Goal: Navigation & Orientation: Find specific page/section

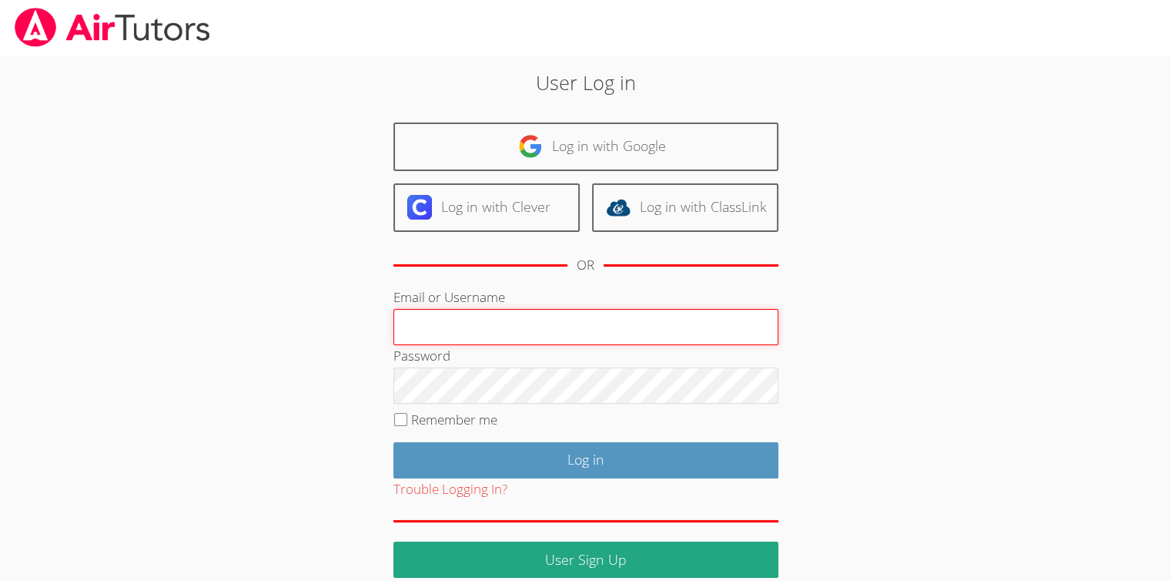
click at [517, 327] on input "Email or Username" at bounding box center [586, 327] width 385 height 37
type input "[EMAIL_ADDRESS][DOMAIN_NAME]"
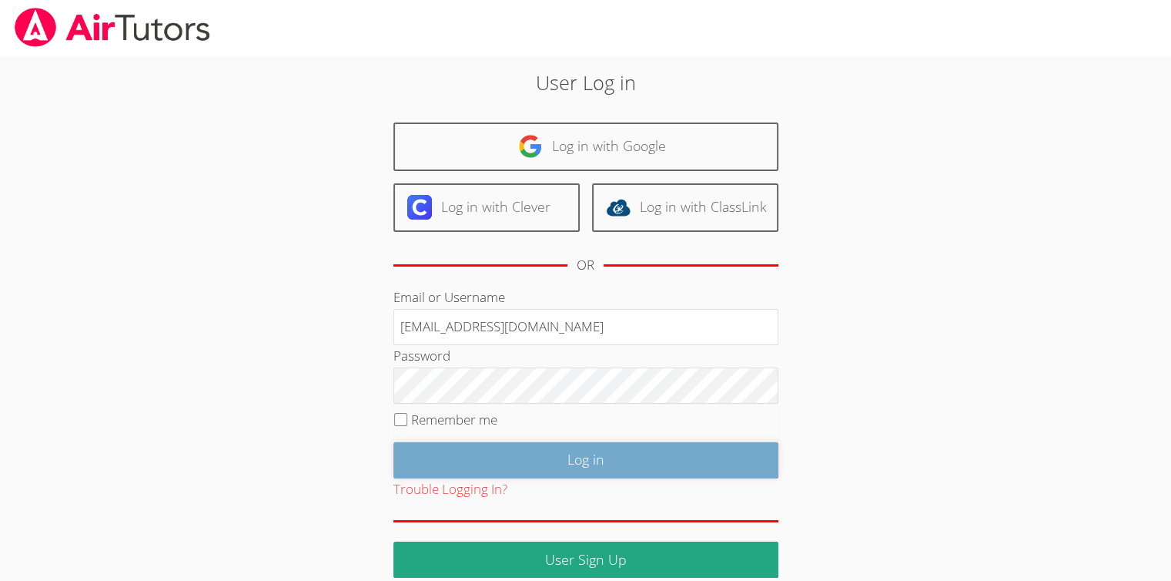
drag, startPoint x: 577, startPoint y: 453, endPoint x: 578, endPoint y: 442, distance: 10.9
click at [577, 452] on input "Log in" at bounding box center [586, 460] width 385 height 36
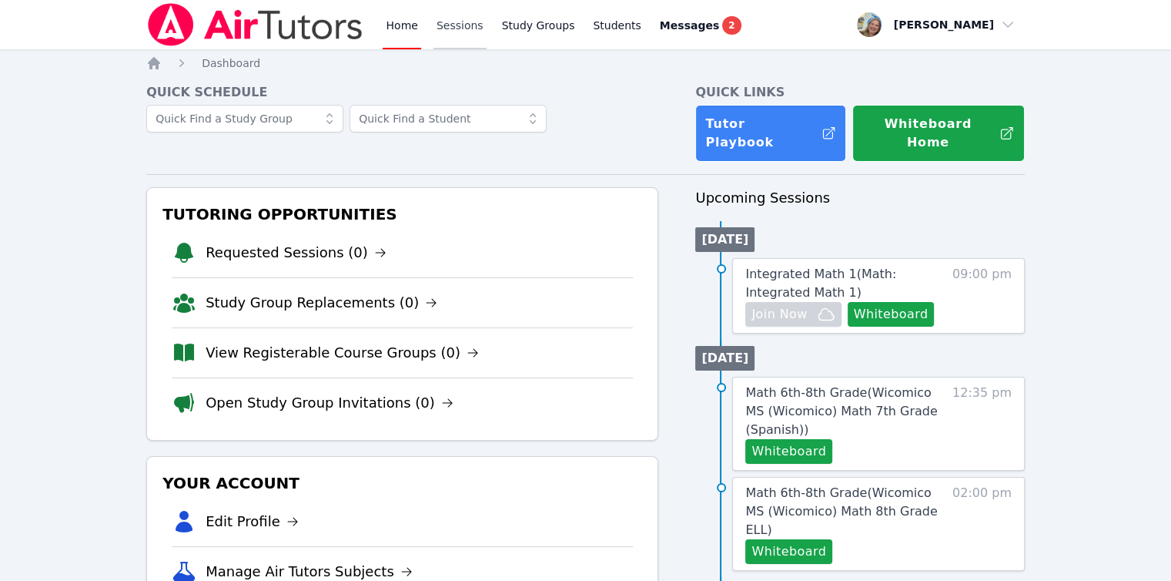
click at [441, 39] on link "Sessions" at bounding box center [460, 24] width 53 height 49
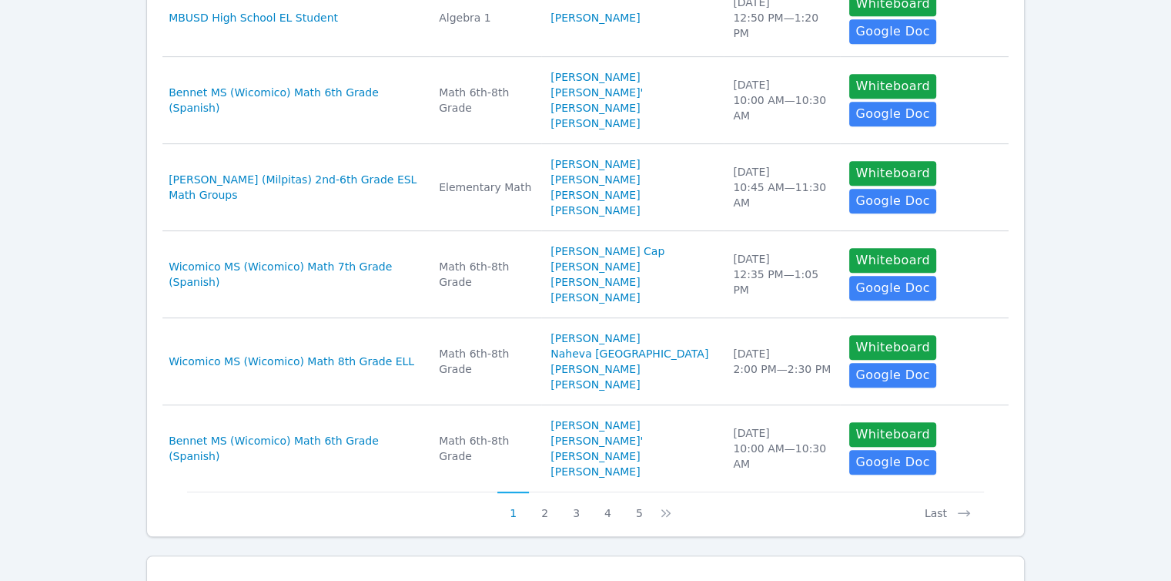
scroll to position [734, 0]
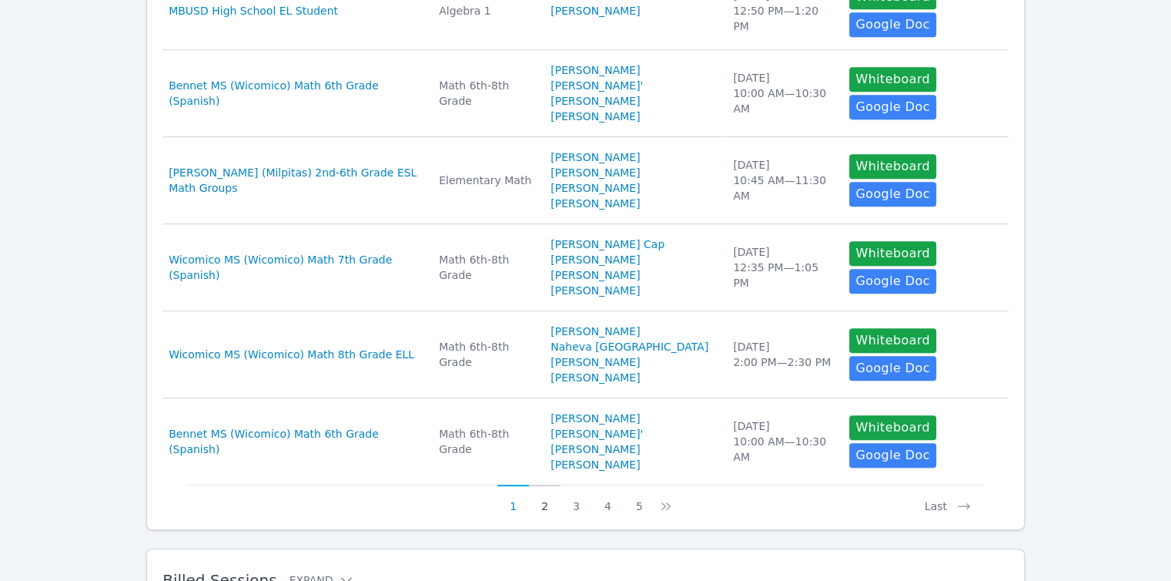
click at [548, 484] on button "2" at bounding box center [545, 498] width 32 height 29
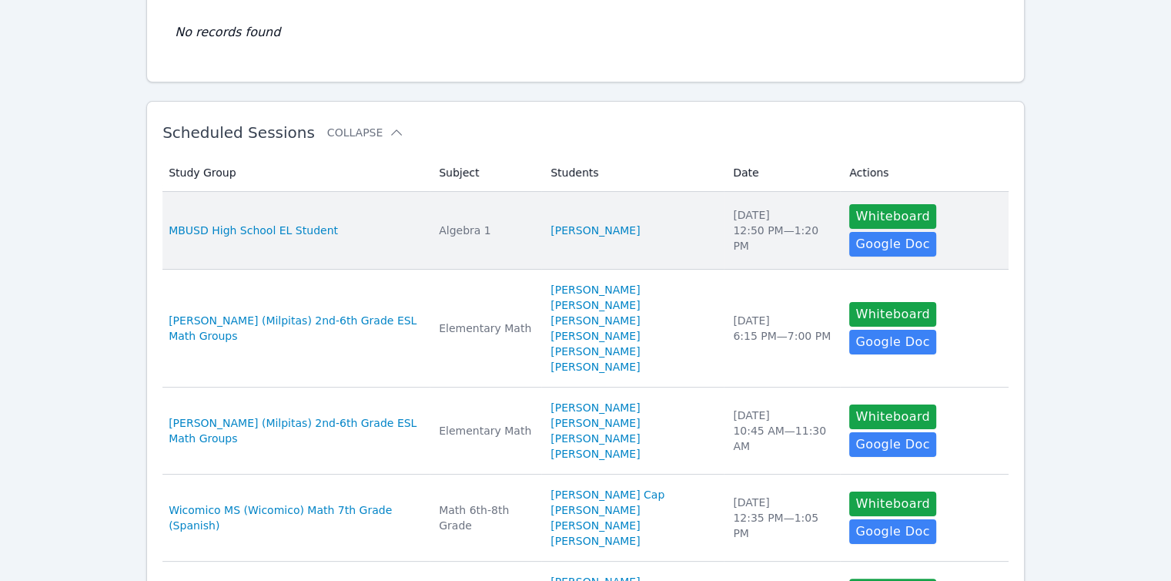
scroll to position [0, 0]
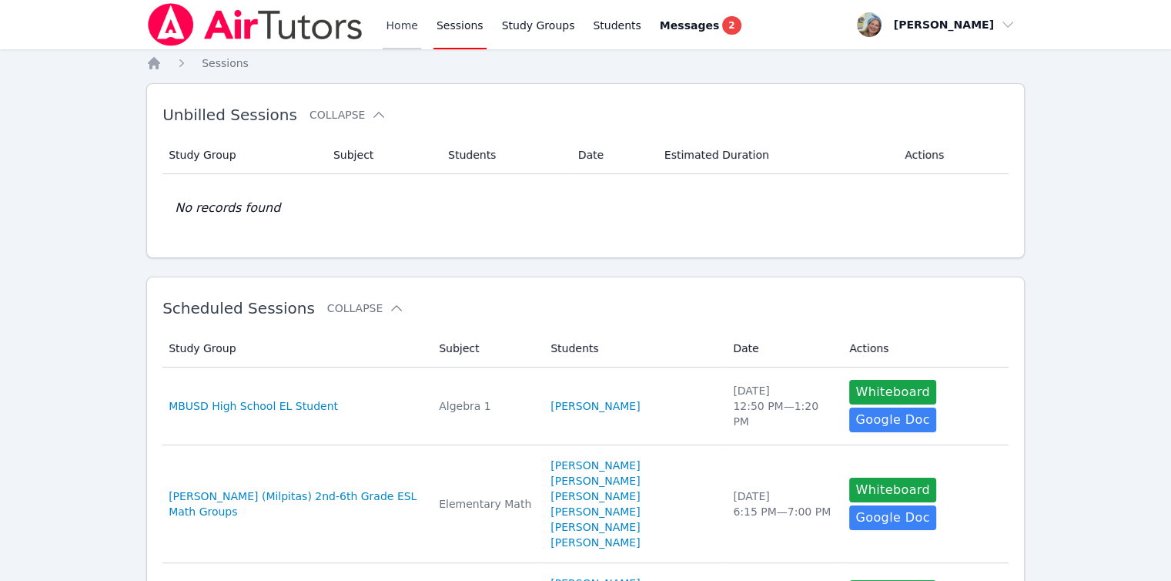
click at [400, 42] on link "Home" at bounding box center [402, 24] width 38 height 49
